Goal: Task Accomplishment & Management: Use online tool/utility

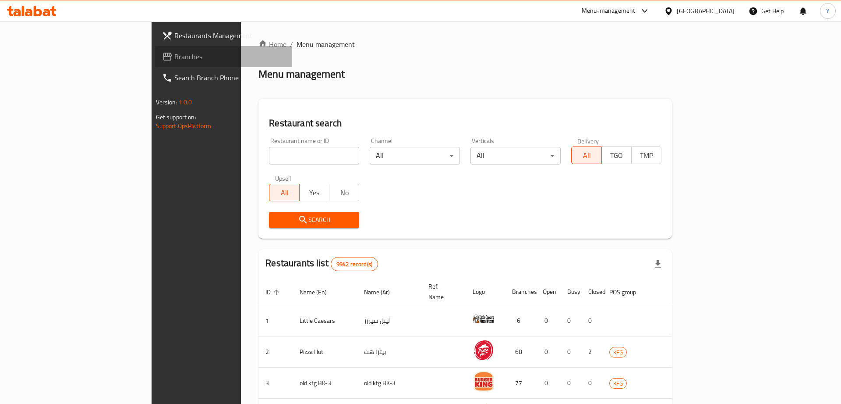
click at [174, 60] on span "Branches" at bounding box center [229, 56] width 111 height 11
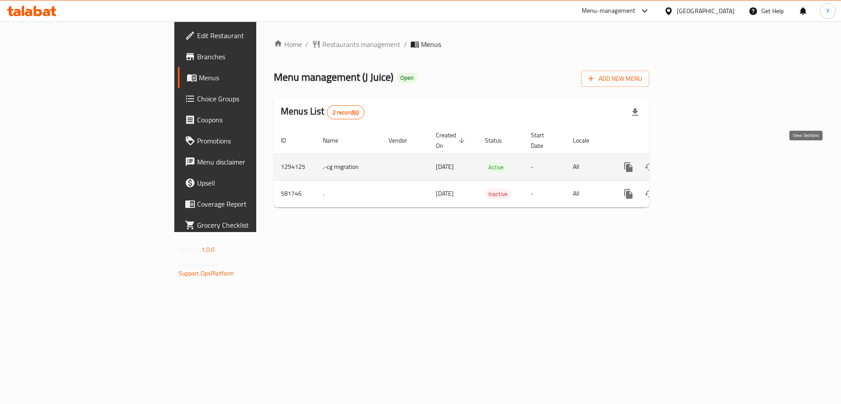
click at [696, 163] on icon "enhanced table" at bounding box center [692, 167] width 8 height 8
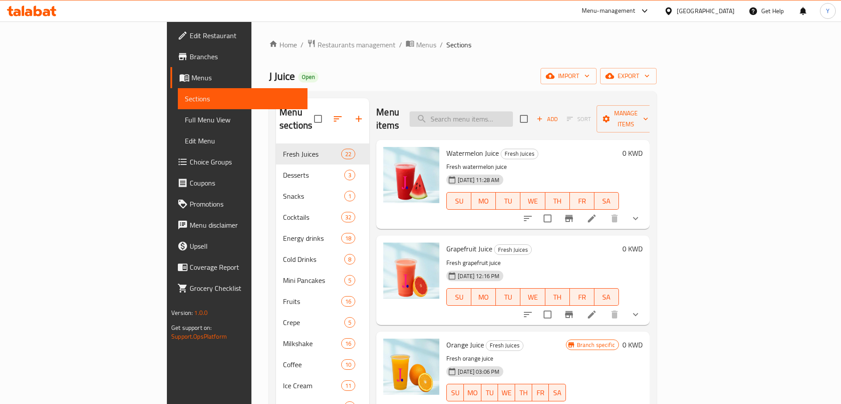
click at [513, 112] on input "search" at bounding box center [461, 118] width 103 height 15
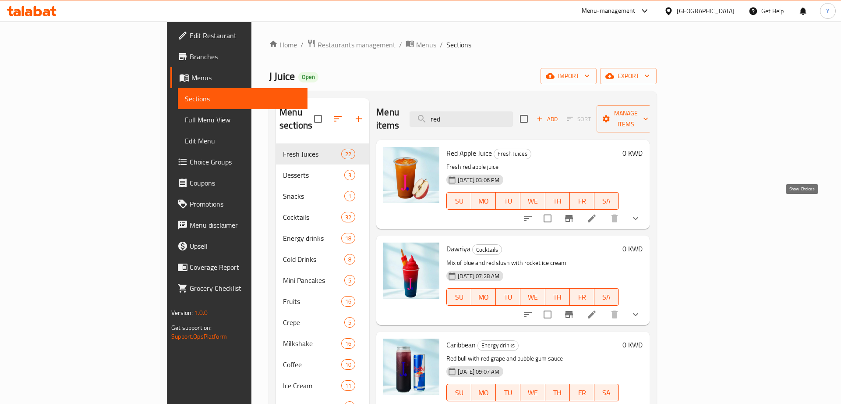
type input "red"
click at [641, 213] on icon "show more" at bounding box center [635, 218] width 11 height 11
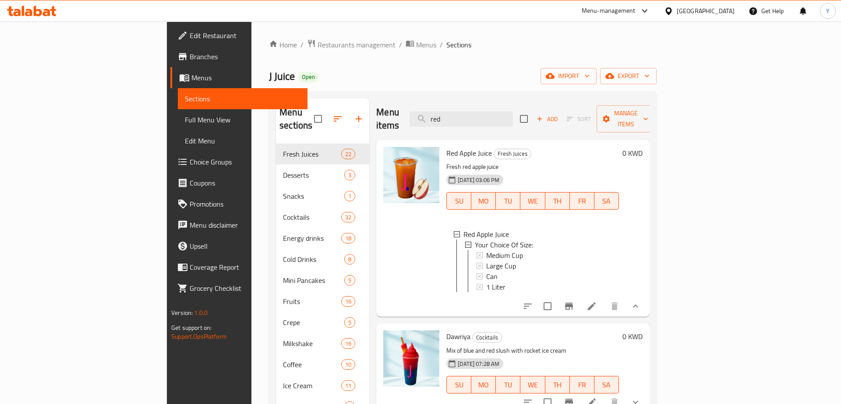
scroll to position [1, 0]
click at [508, 259] on div "Large Cup" at bounding box center [549, 264] width 126 height 11
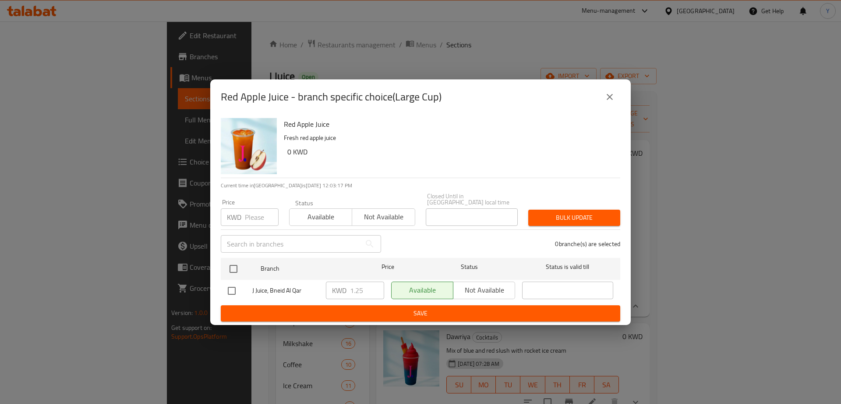
click at [612, 99] on icon "close" at bounding box center [610, 97] width 11 height 11
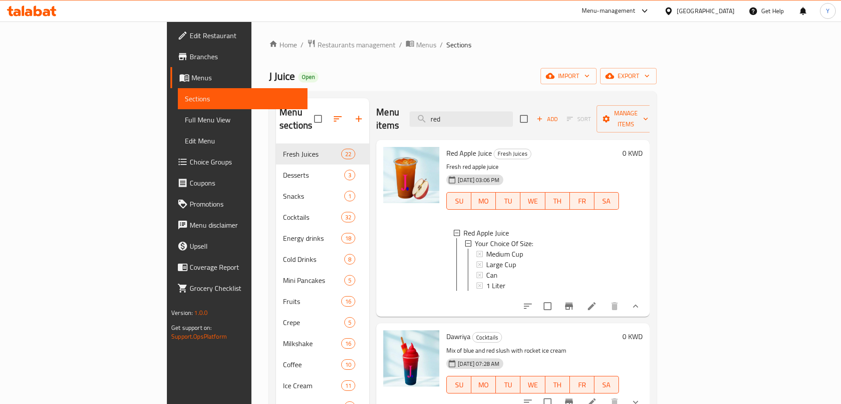
click at [636, 9] on div "Menu-management" at bounding box center [609, 11] width 54 height 11
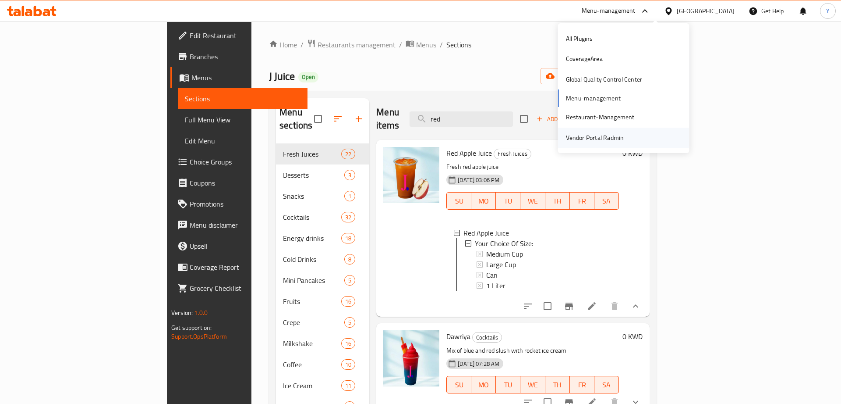
click at [598, 138] on div "Vendor Portal Radmin" at bounding box center [595, 138] width 58 height 10
